Goal: Task Accomplishment & Management: Use online tool/utility

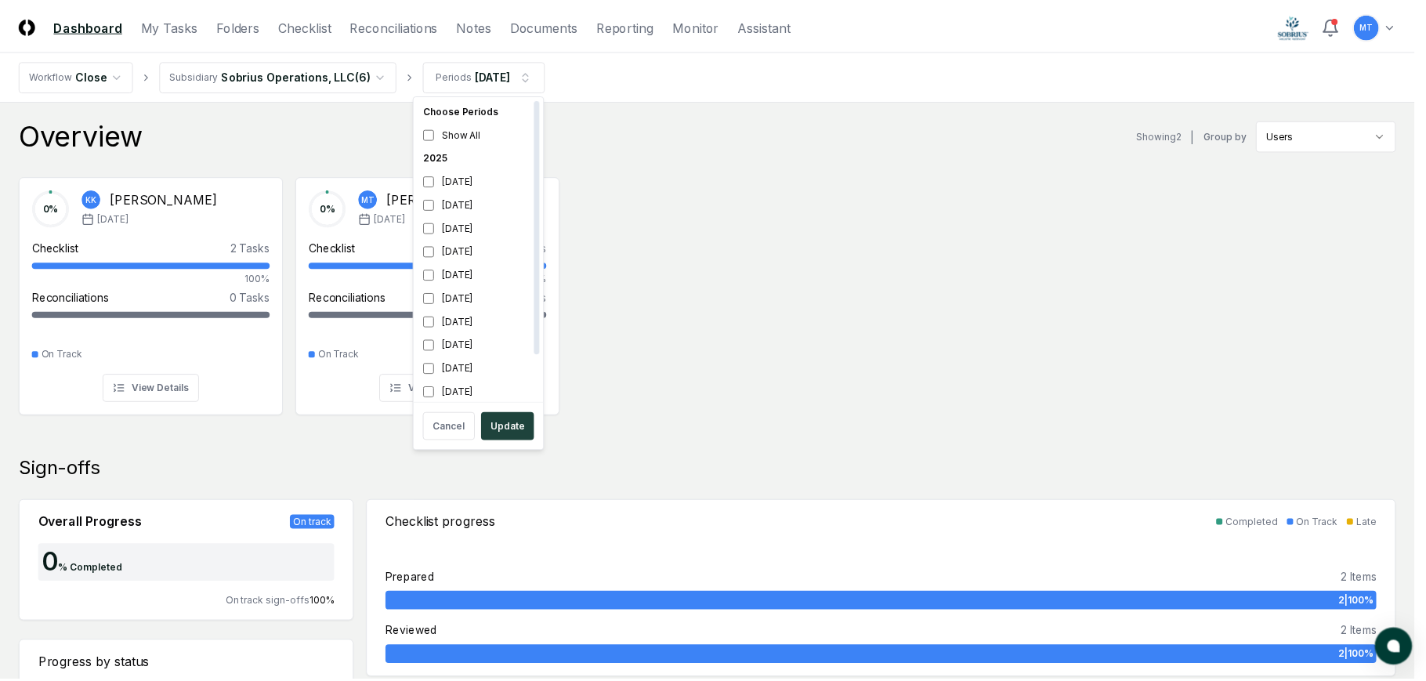
scroll to position [5, 0]
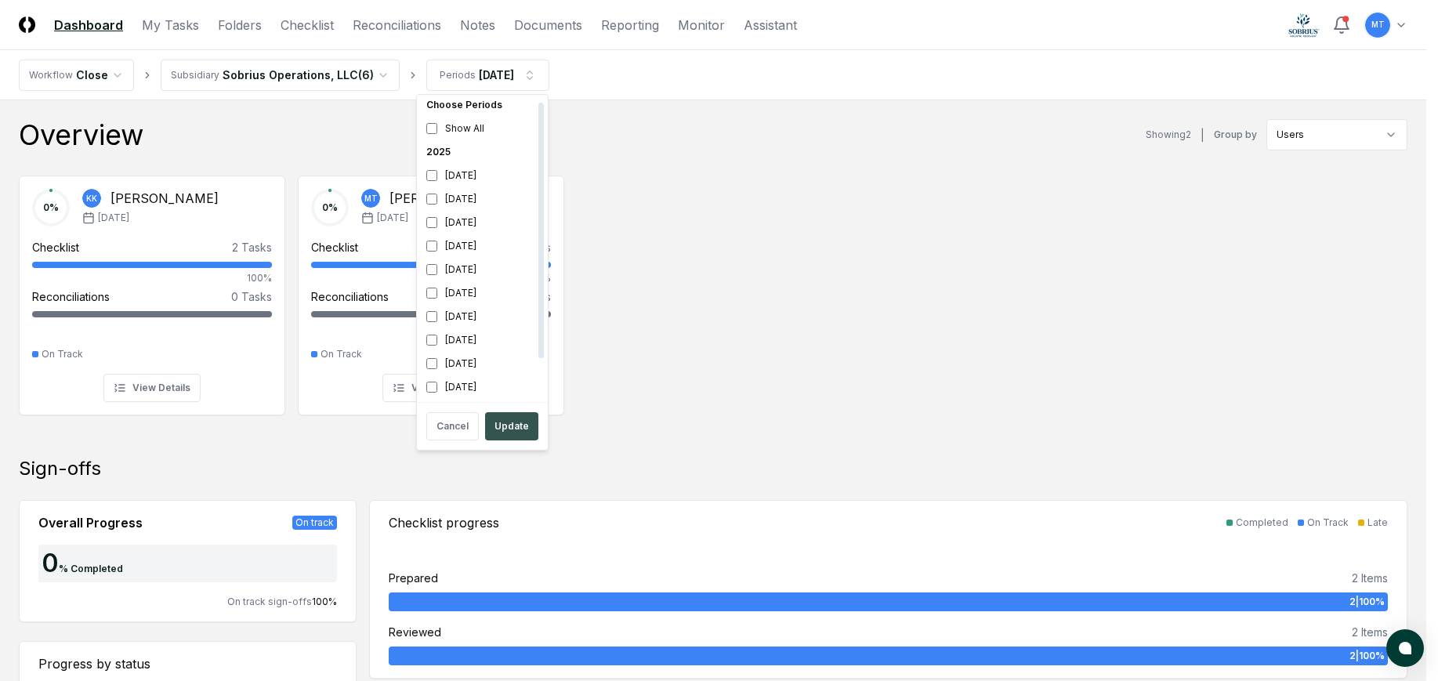
click at [514, 420] on button "Update" at bounding box center [511, 426] width 53 height 28
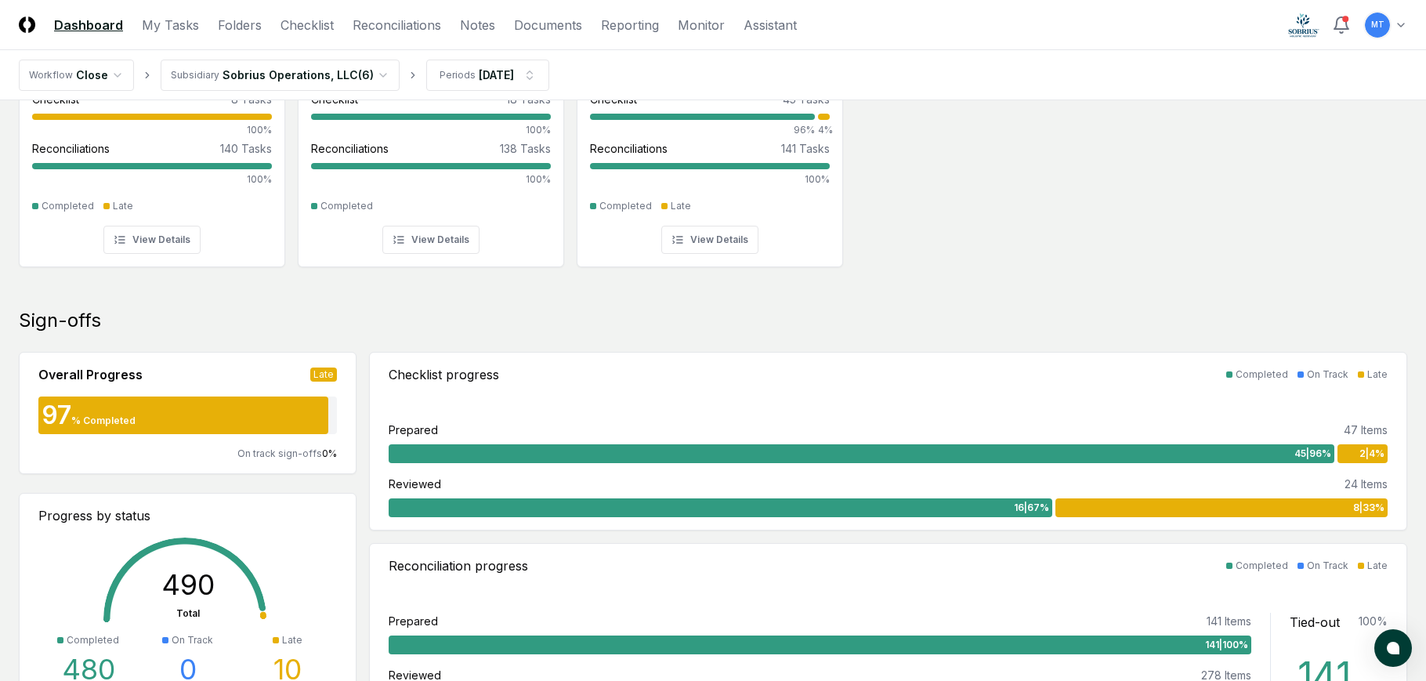
scroll to position [157, 0]
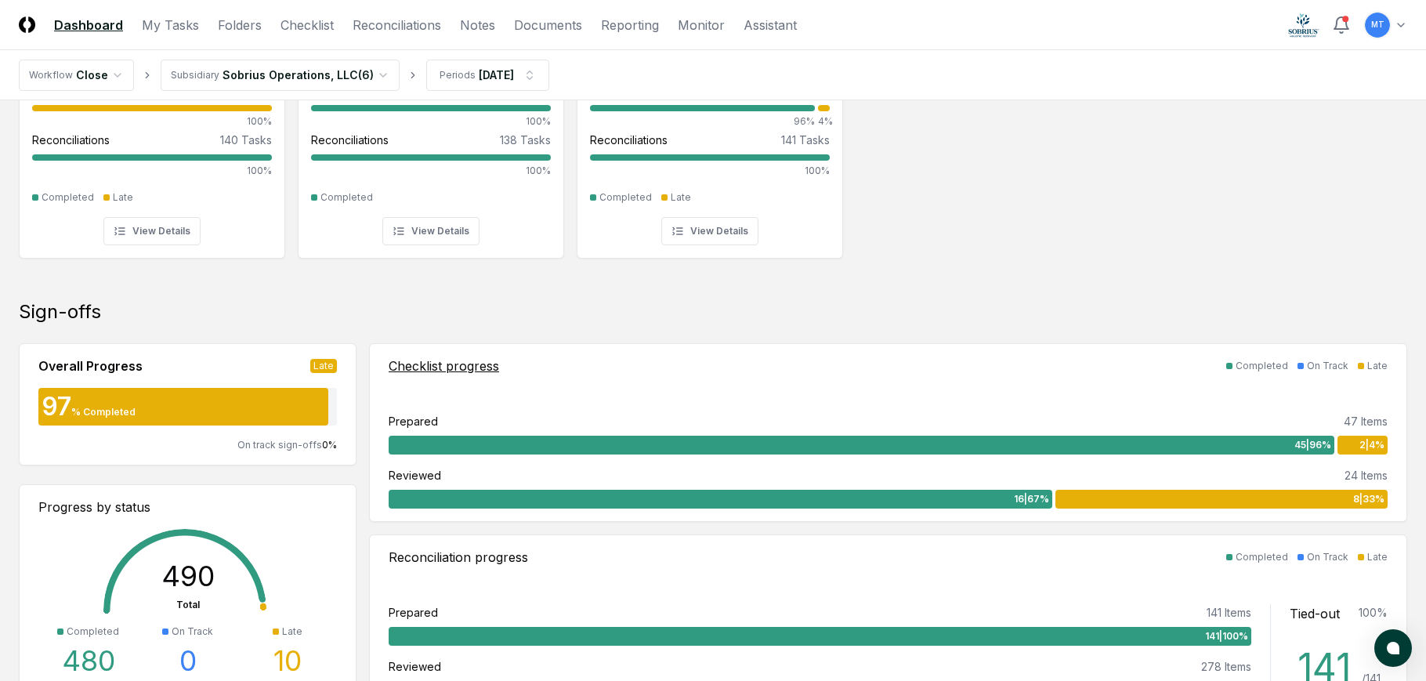
click at [1235, 503] on div "8 | 33 %" at bounding box center [1221, 499] width 332 height 19
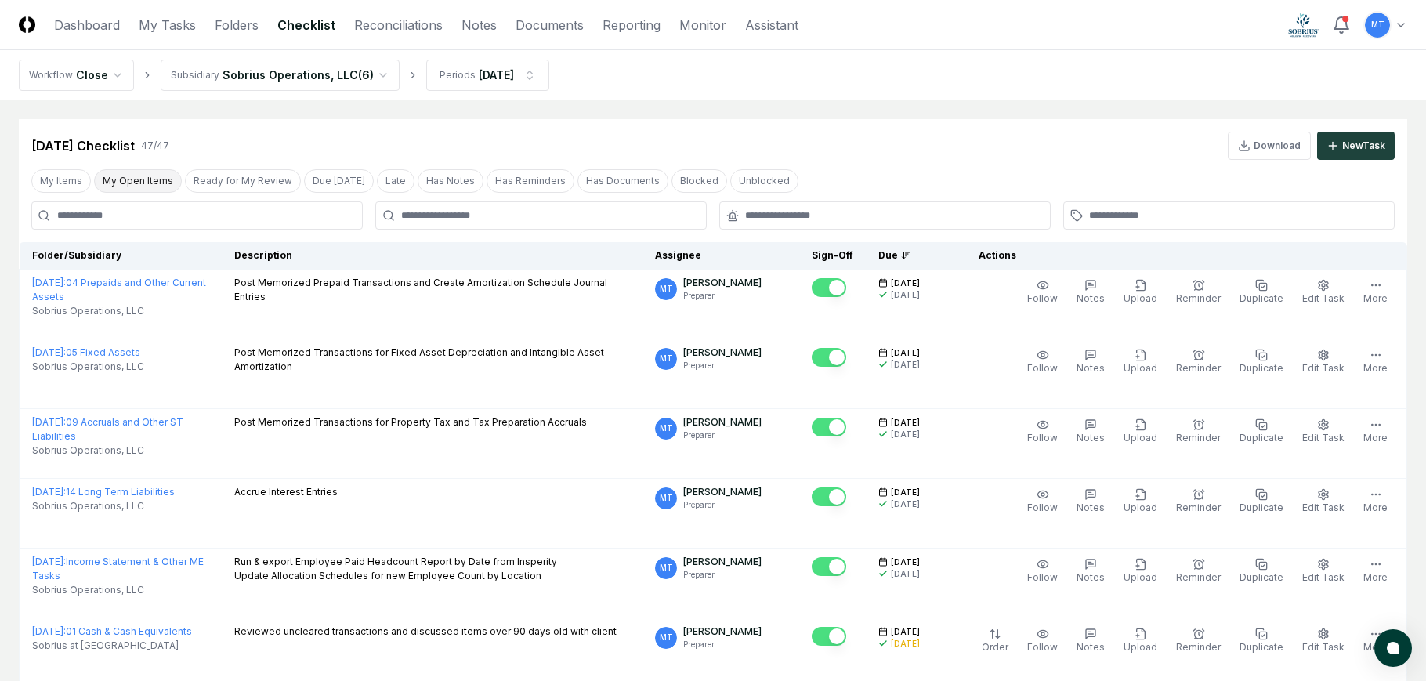
click at [144, 180] on button "My Open Items" at bounding box center [138, 181] width 88 height 24
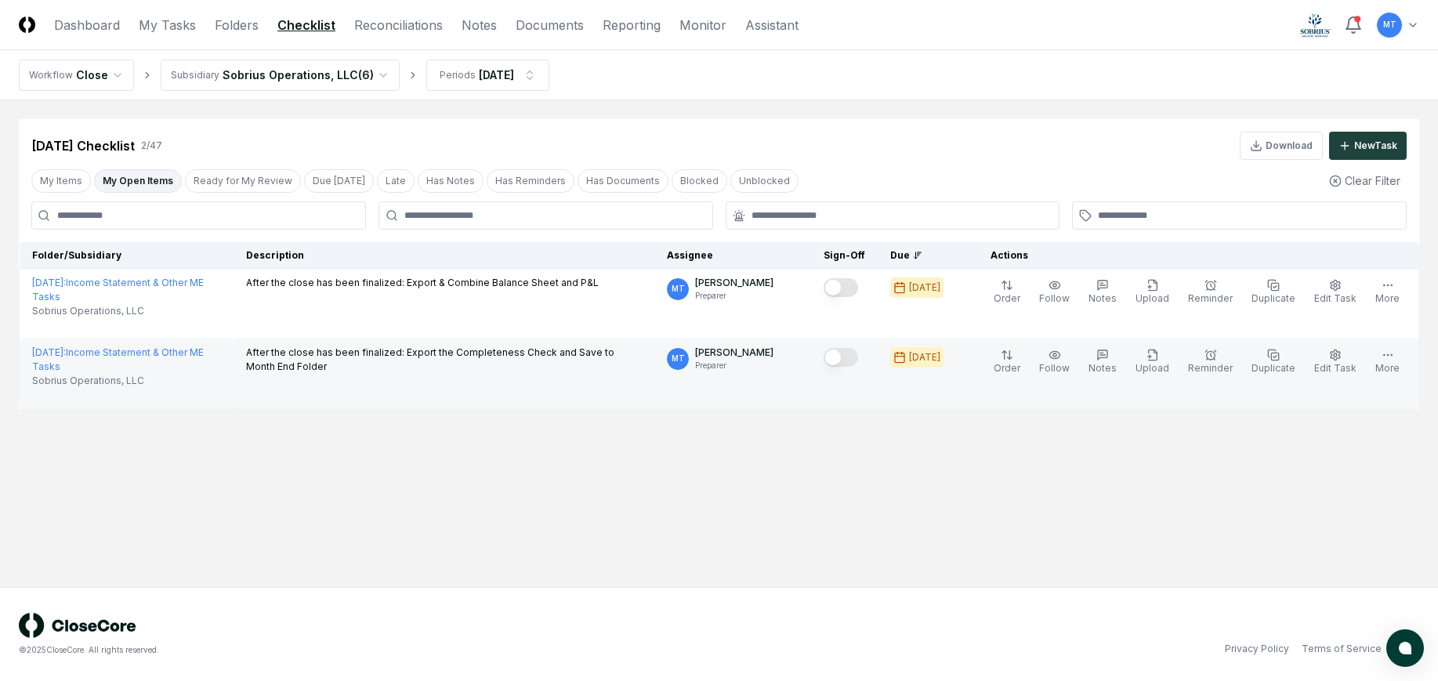
click at [858, 357] on button "Mark complete" at bounding box center [840, 357] width 34 height 19
click at [996, 561] on main "Cancel Reassign [DATE] Checklist 2 / 47 Download New Task My Items My Open Item…" at bounding box center [719, 343] width 1438 height 486
click at [230, 27] on link "Folders" at bounding box center [237, 25] width 44 height 19
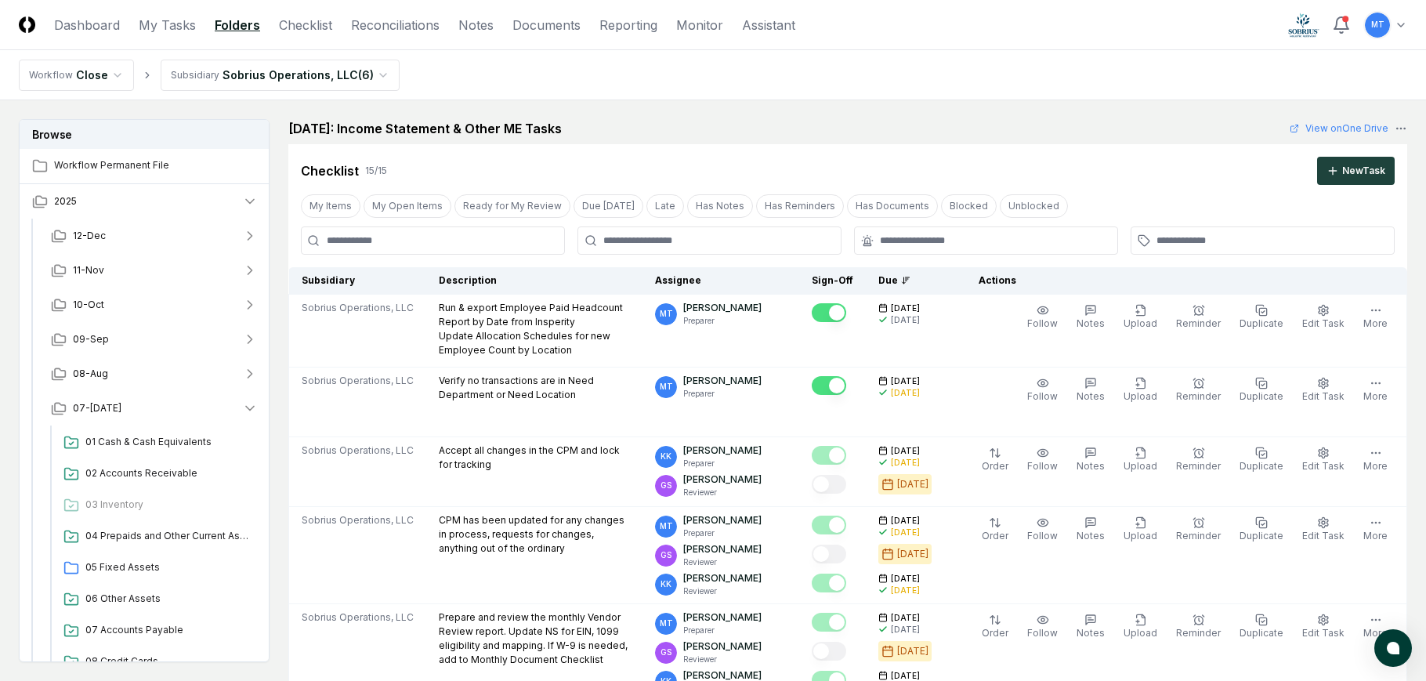
click at [887, 77] on nav "Workflow Close Subsidiary Sobrius Operations, LLC ( 6 )" at bounding box center [713, 75] width 1426 height 50
click at [970, 81] on nav "Workflow Close Subsidiary Sobrius Operations, LLC ( 6 )" at bounding box center [713, 75] width 1426 height 50
click at [310, 27] on link "Checklist" at bounding box center [305, 25] width 53 height 19
